Goal: Check status: Check status

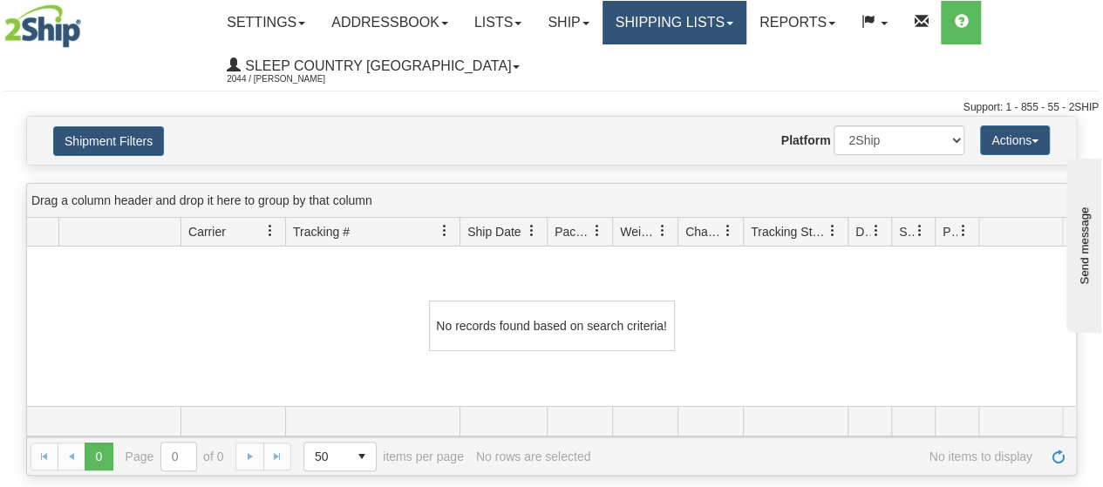
click at [733, 23] on span at bounding box center [729, 23] width 7 height 3
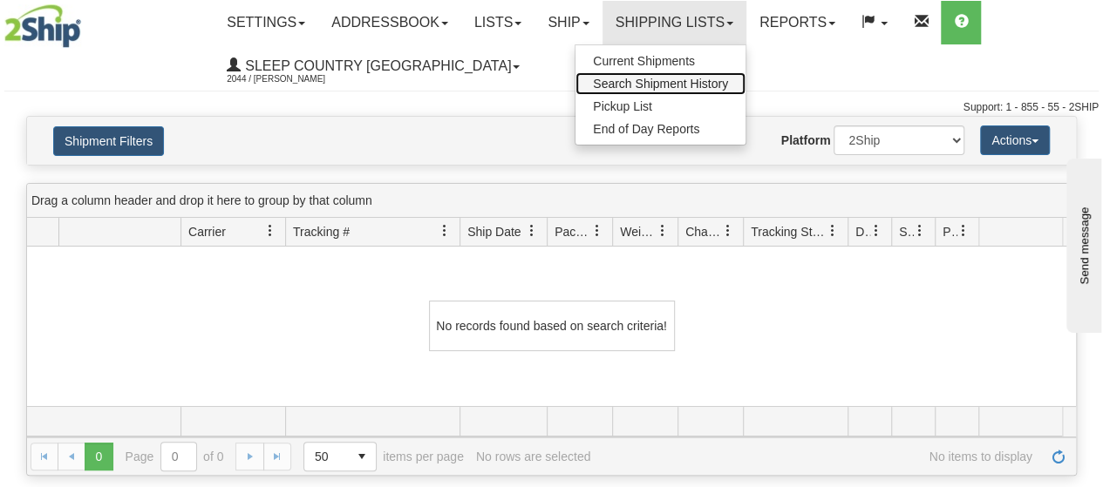
click at [698, 77] on span "Search Shipment History" at bounding box center [660, 84] width 135 height 14
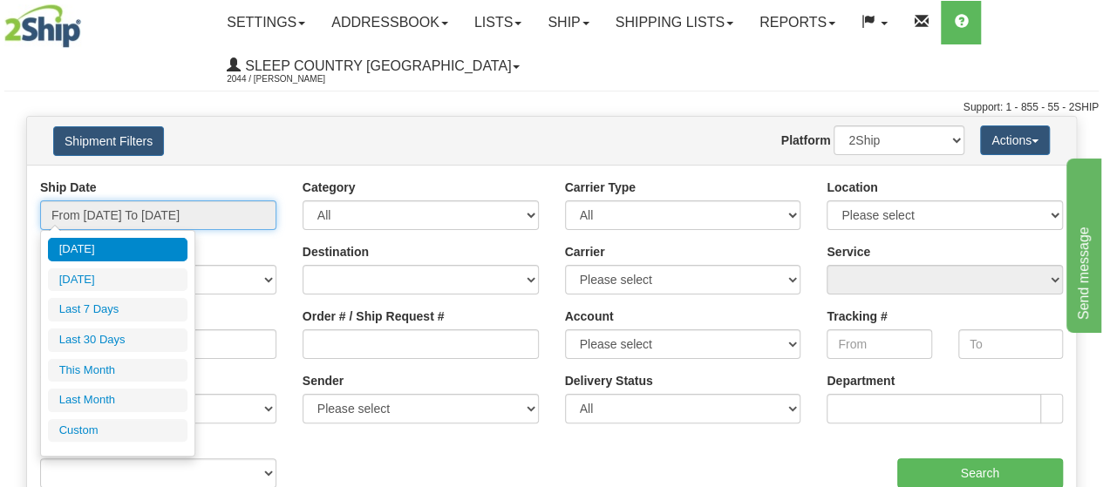
click at [226, 215] on input "From [DATE] To [DATE]" at bounding box center [158, 216] width 236 height 30
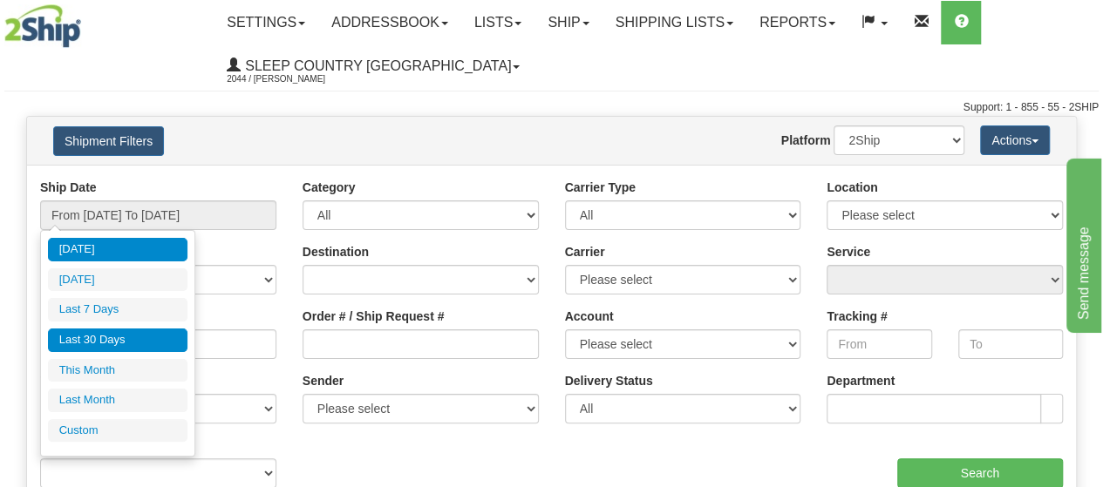
click at [140, 329] on li "Last 30 Days" at bounding box center [118, 341] width 140 height 24
type input "From [DATE] To [DATE]"
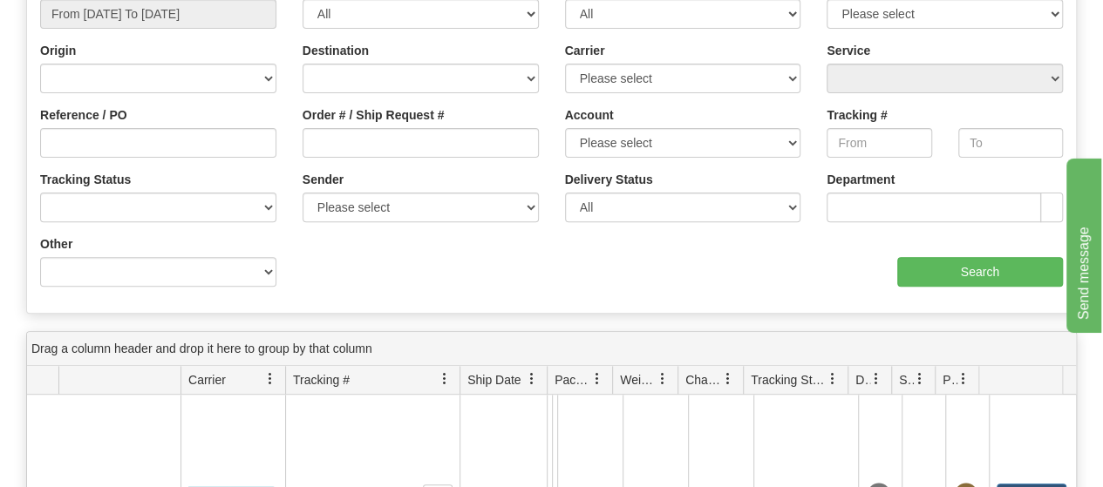
scroll to position [174, 0]
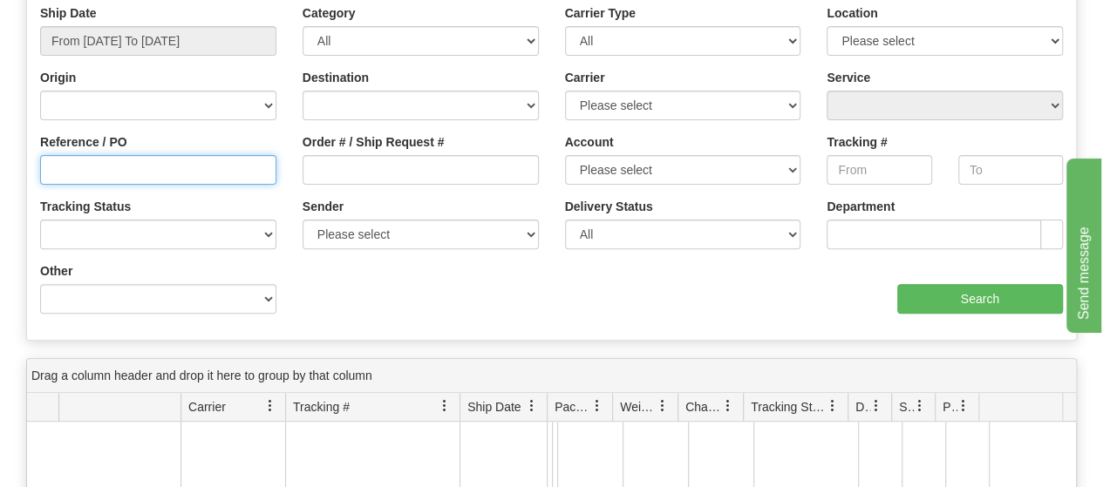
click at [64, 172] on input "Reference / PO" at bounding box center [158, 170] width 236 height 30
type input "3011798"
